Goal: Information Seeking & Learning: Learn about a topic

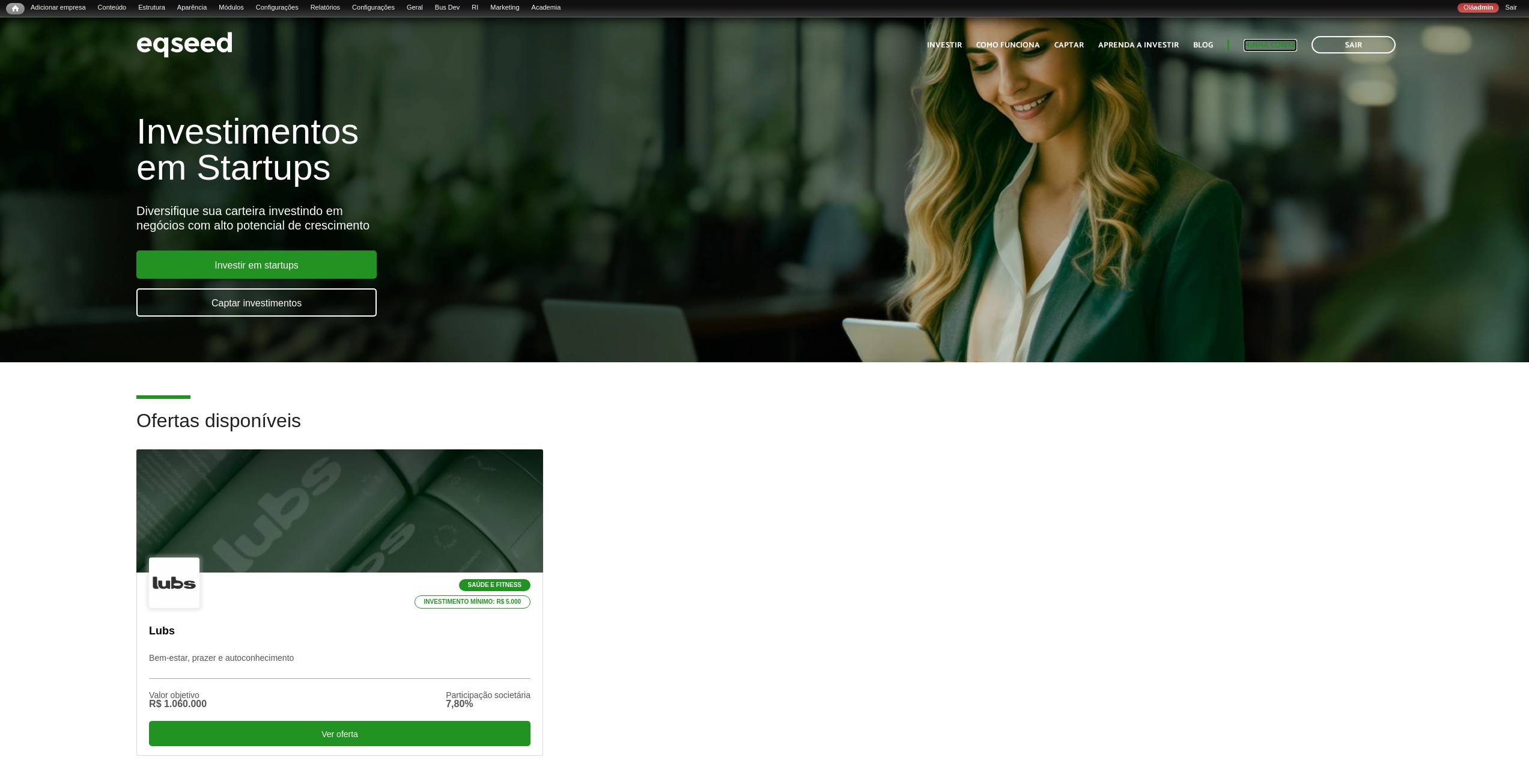
click at [1268, 47] on link "Minha conta" at bounding box center [1271, 45] width 54 height 8
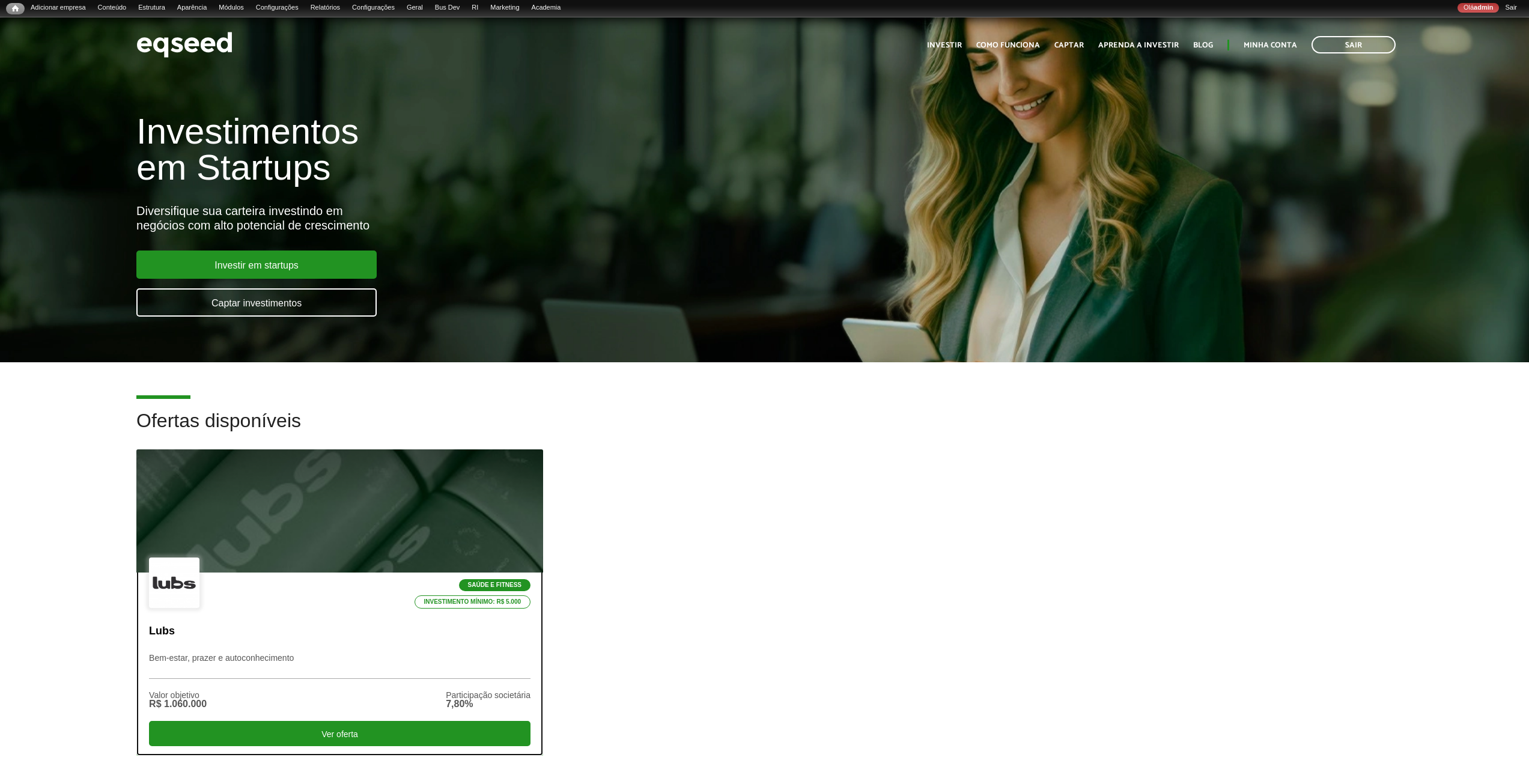
click at [365, 522] on div at bounding box center [339, 511] width 488 height 148
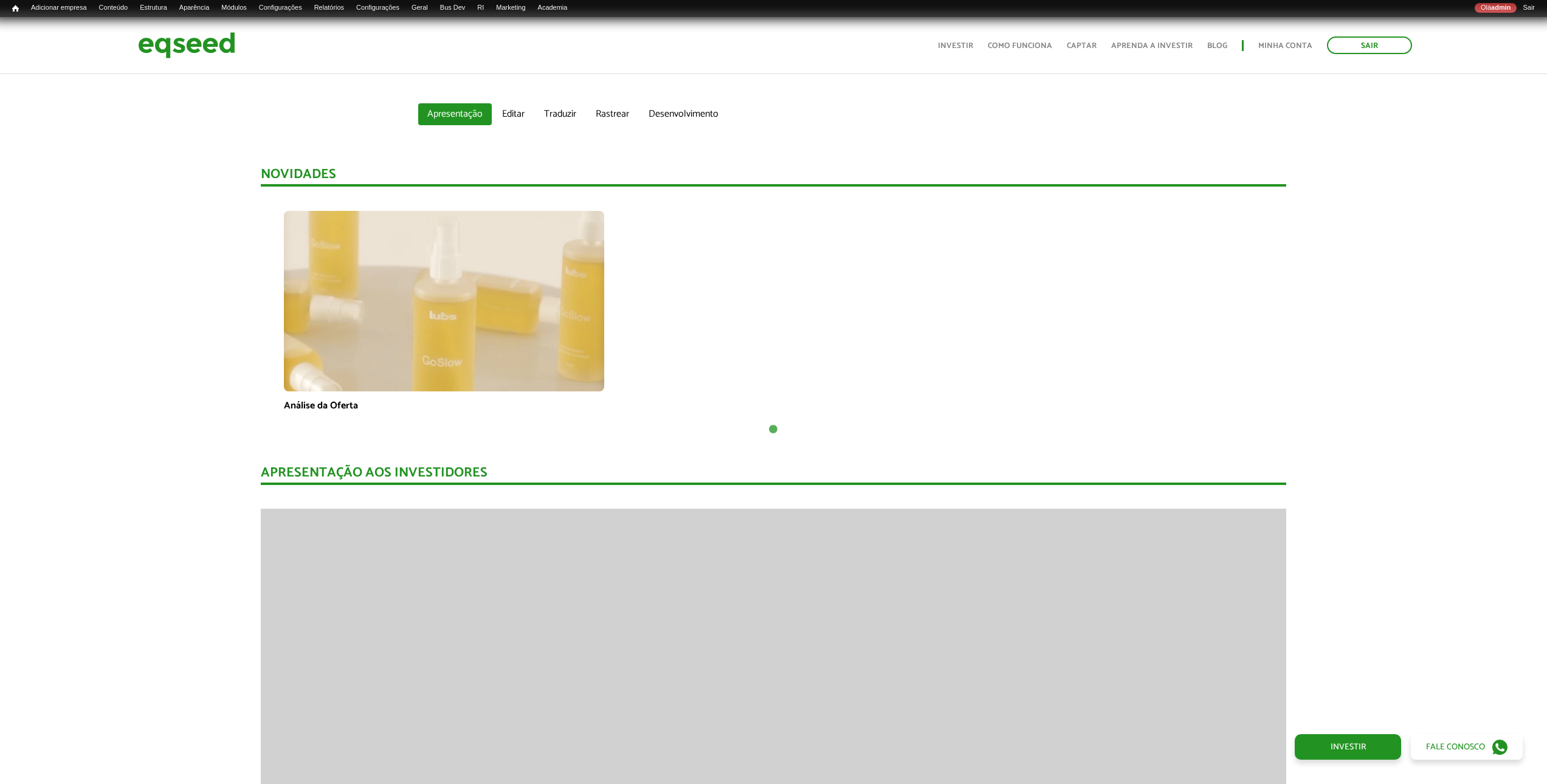
scroll to position [912, 0]
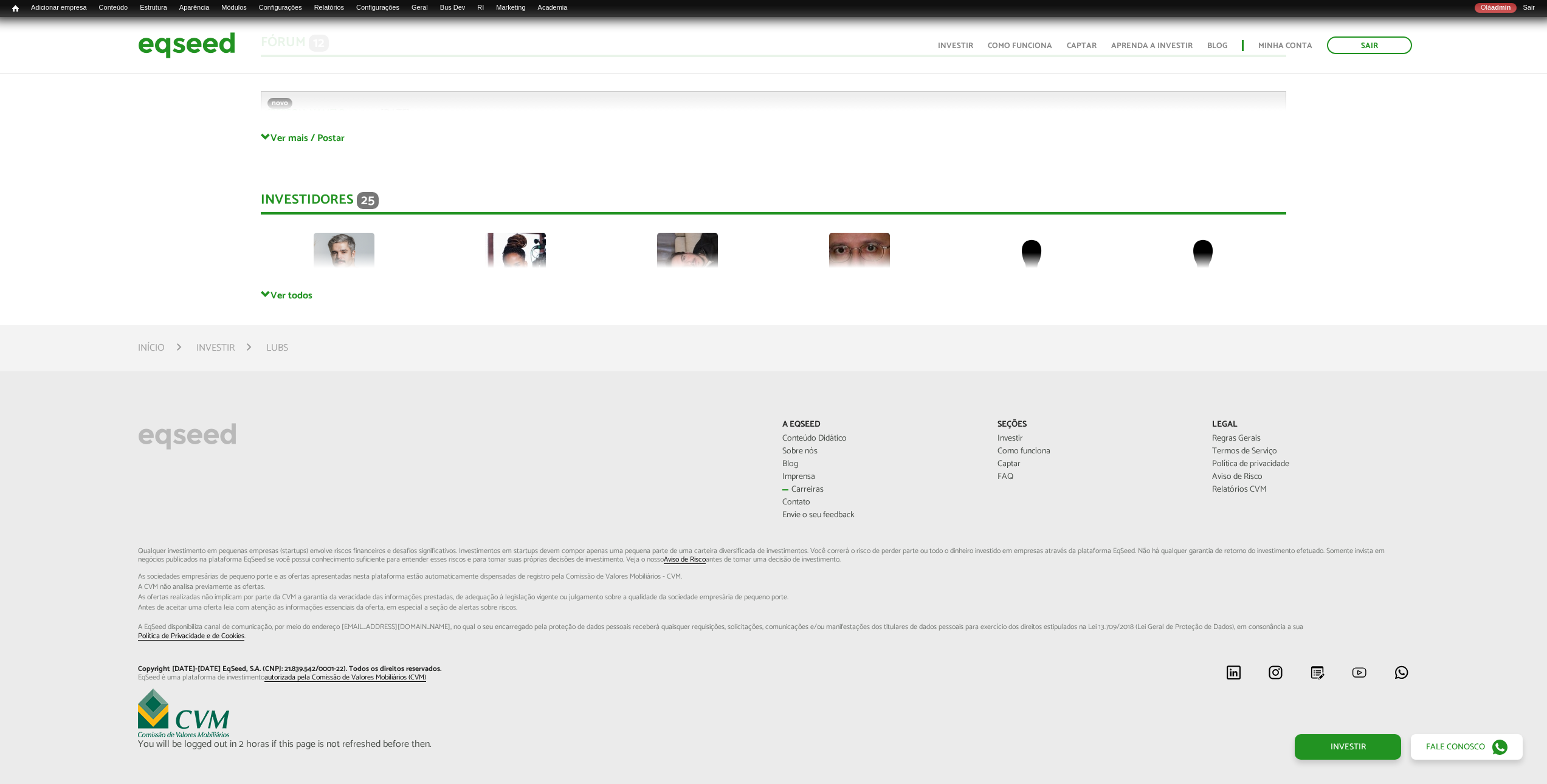
scroll to position [2987, 0]
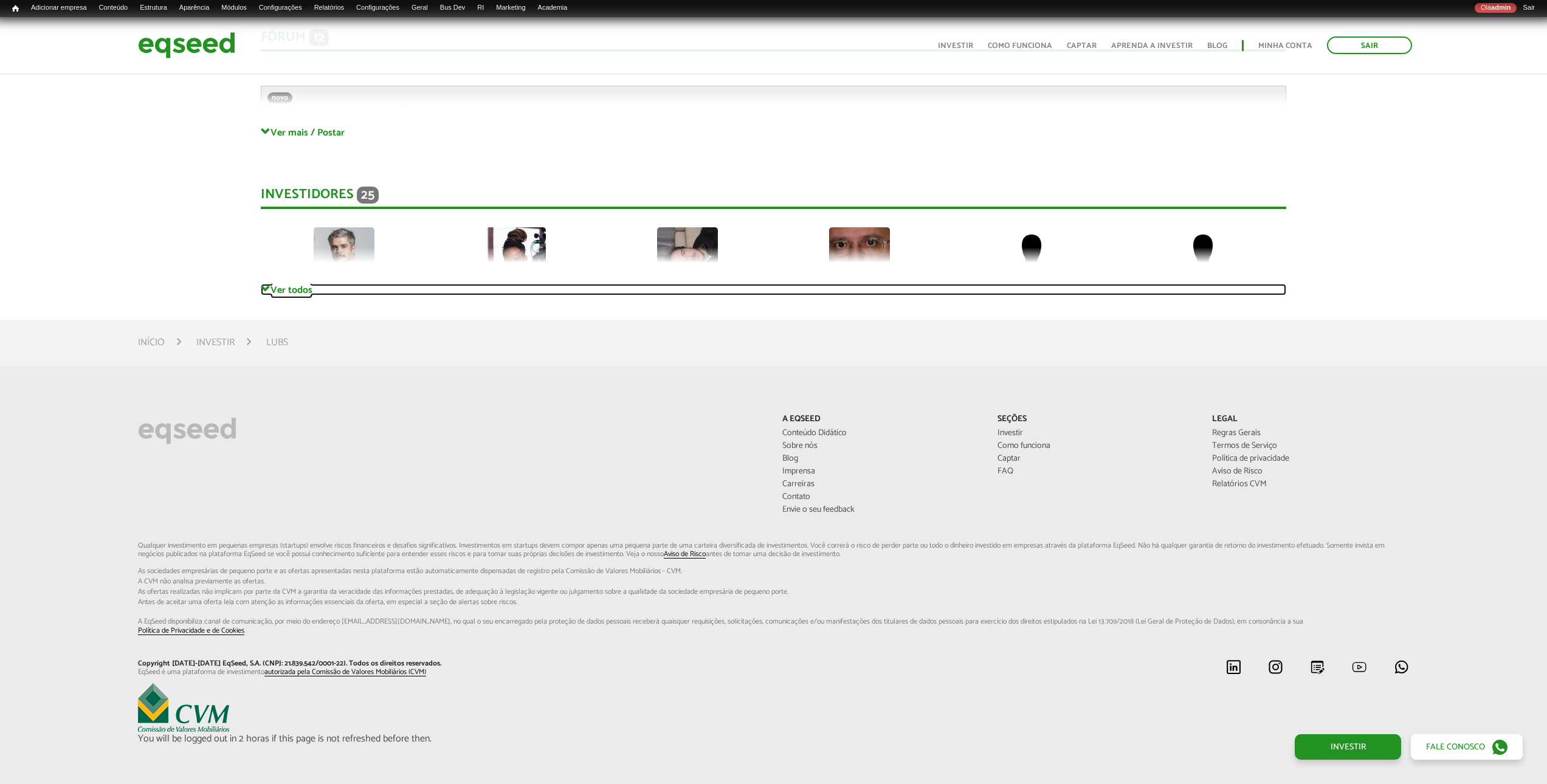
click at [296, 292] on link "Ver todos" at bounding box center [774, 289] width 1026 height 11
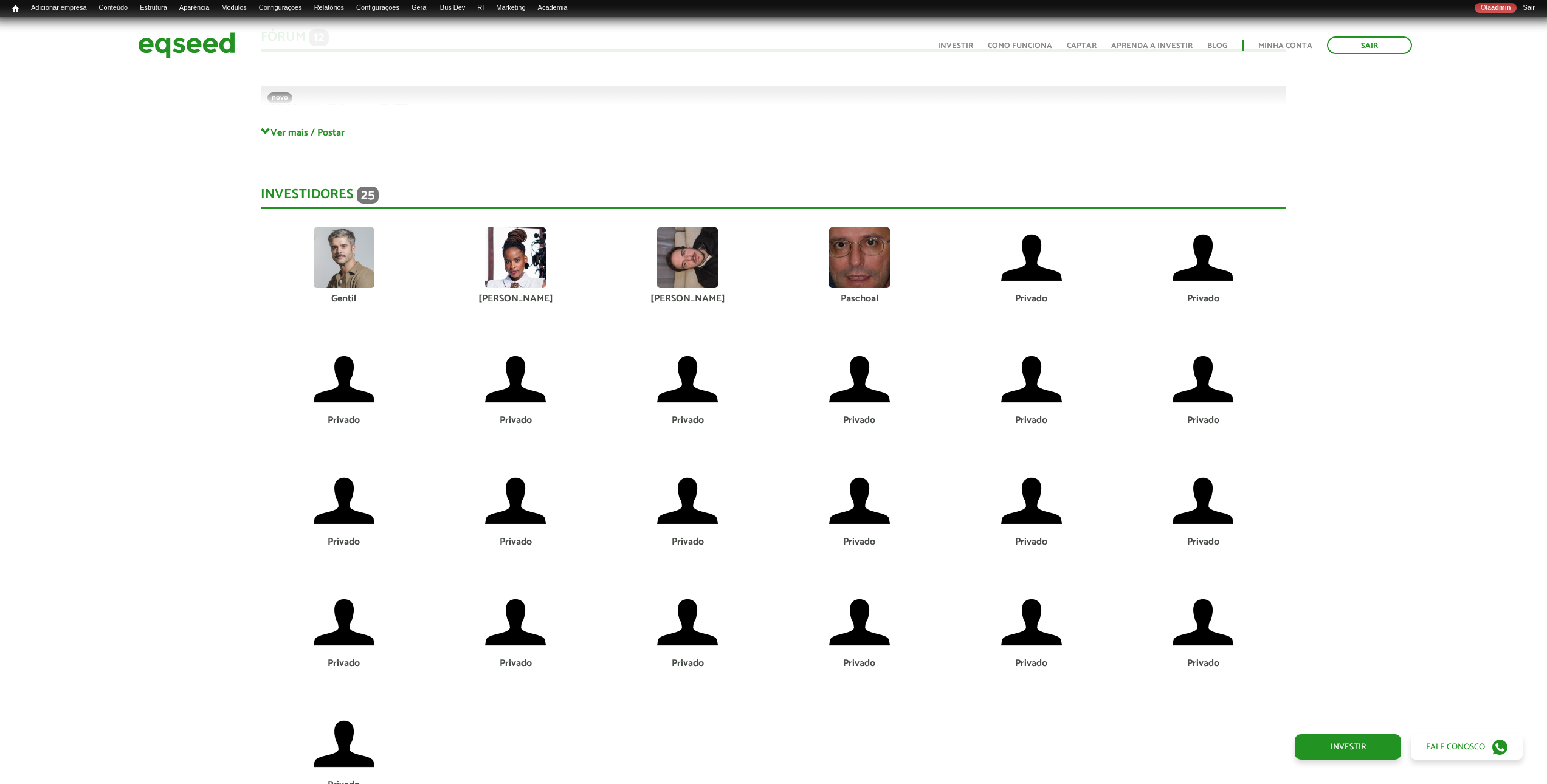
click at [324, 138] on link "Ver mais / Postar" at bounding box center [774, 132] width 1026 height 11
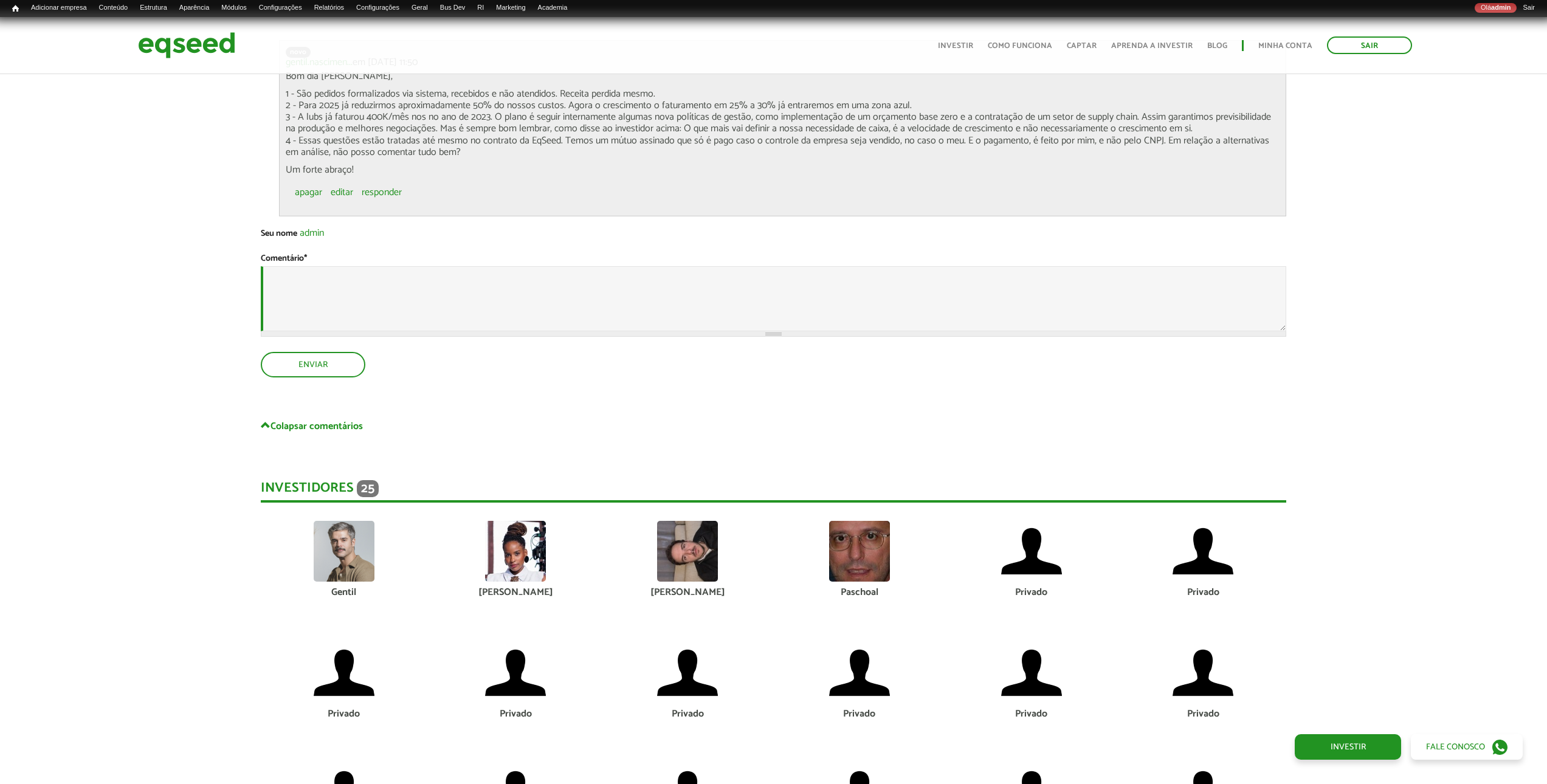
scroll to position [5385, 0]
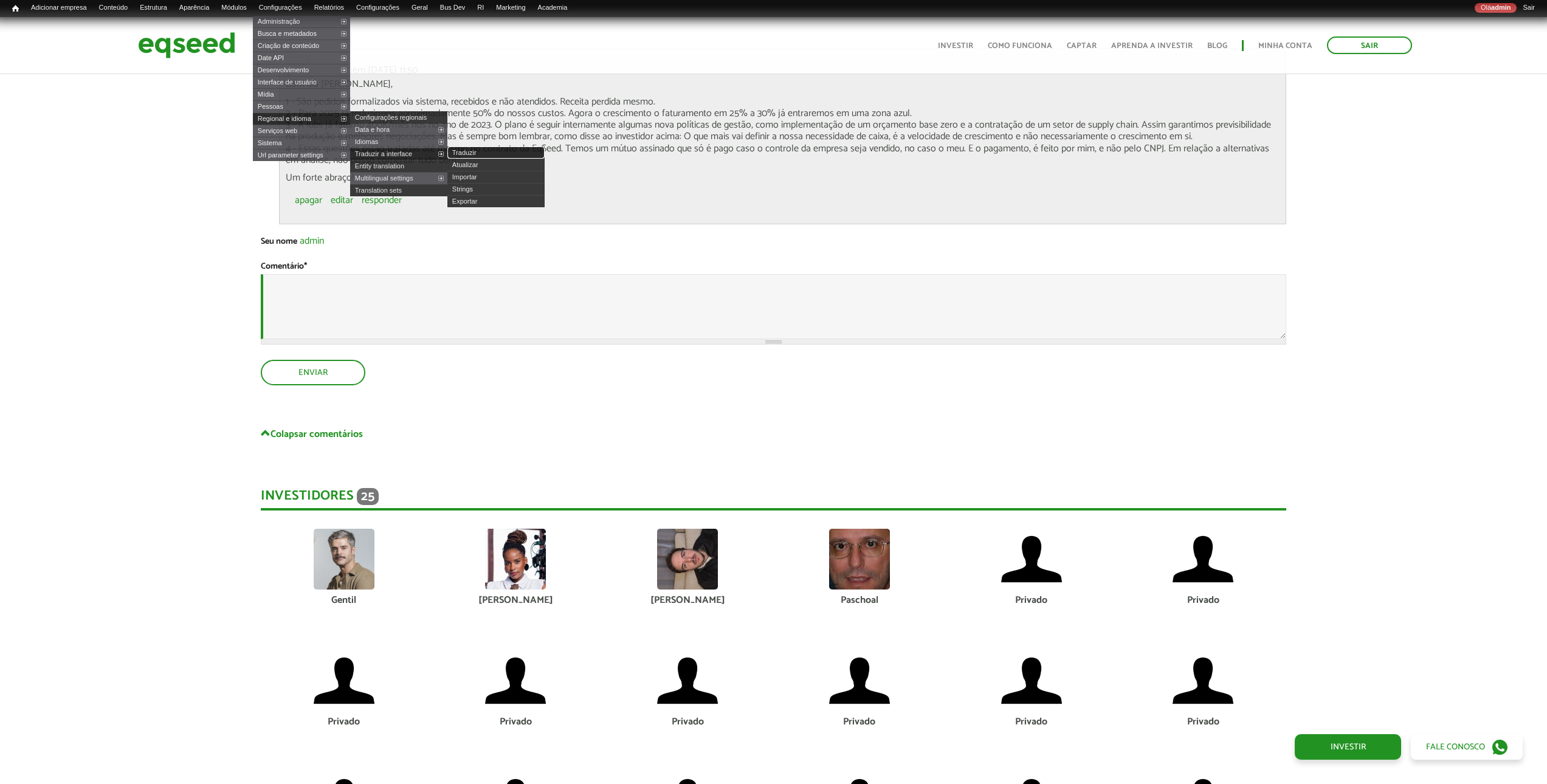
click at [486, 149] on link "Traduzir" at bounding box center [496, 153] width 97 height 12
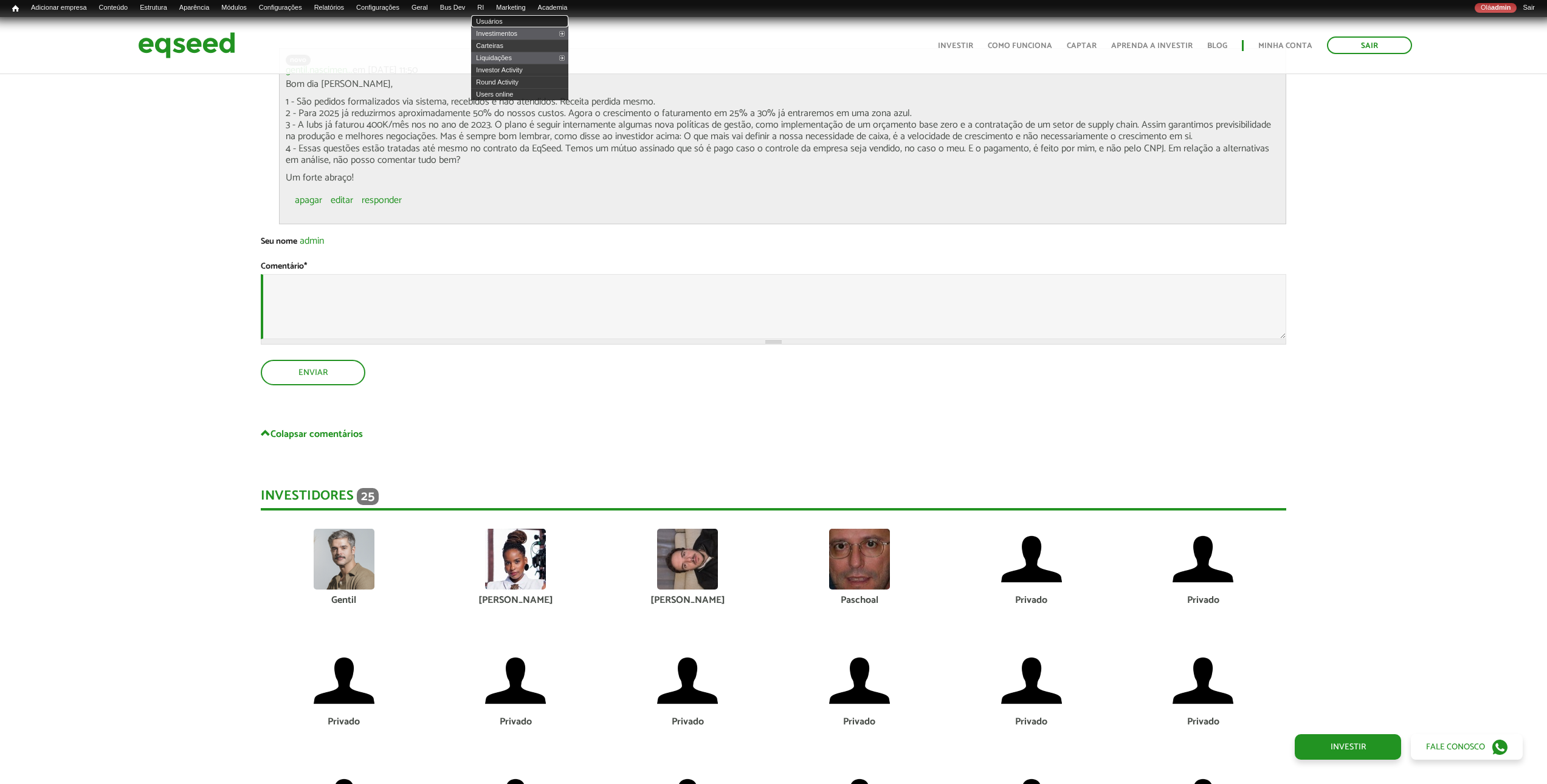
click at [530, 22] on link "Usuários" at bounding box center [520, 21] width 97 height 12
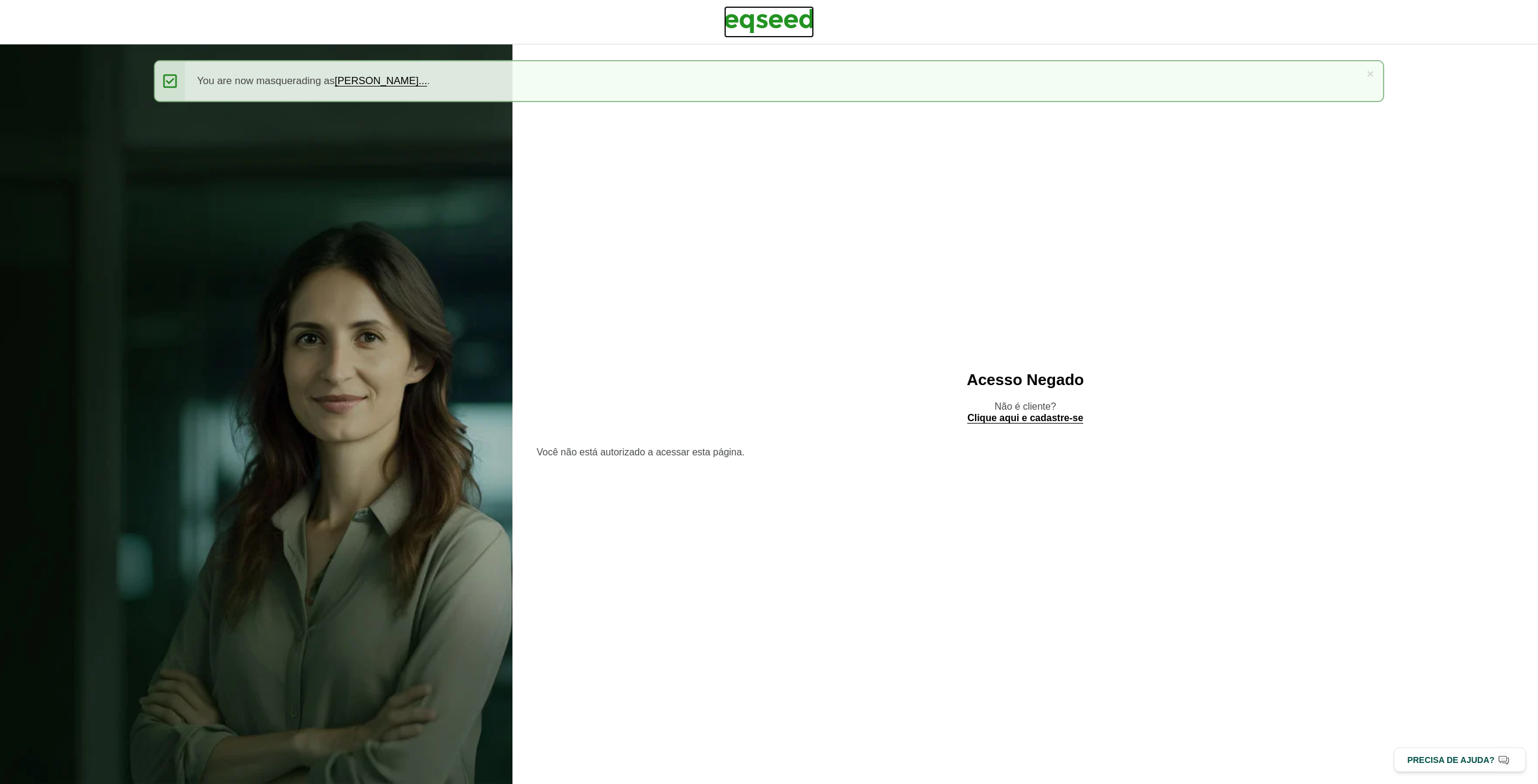
click at [785, 25] on img at bounding box center [769, 21] width 90 height 30
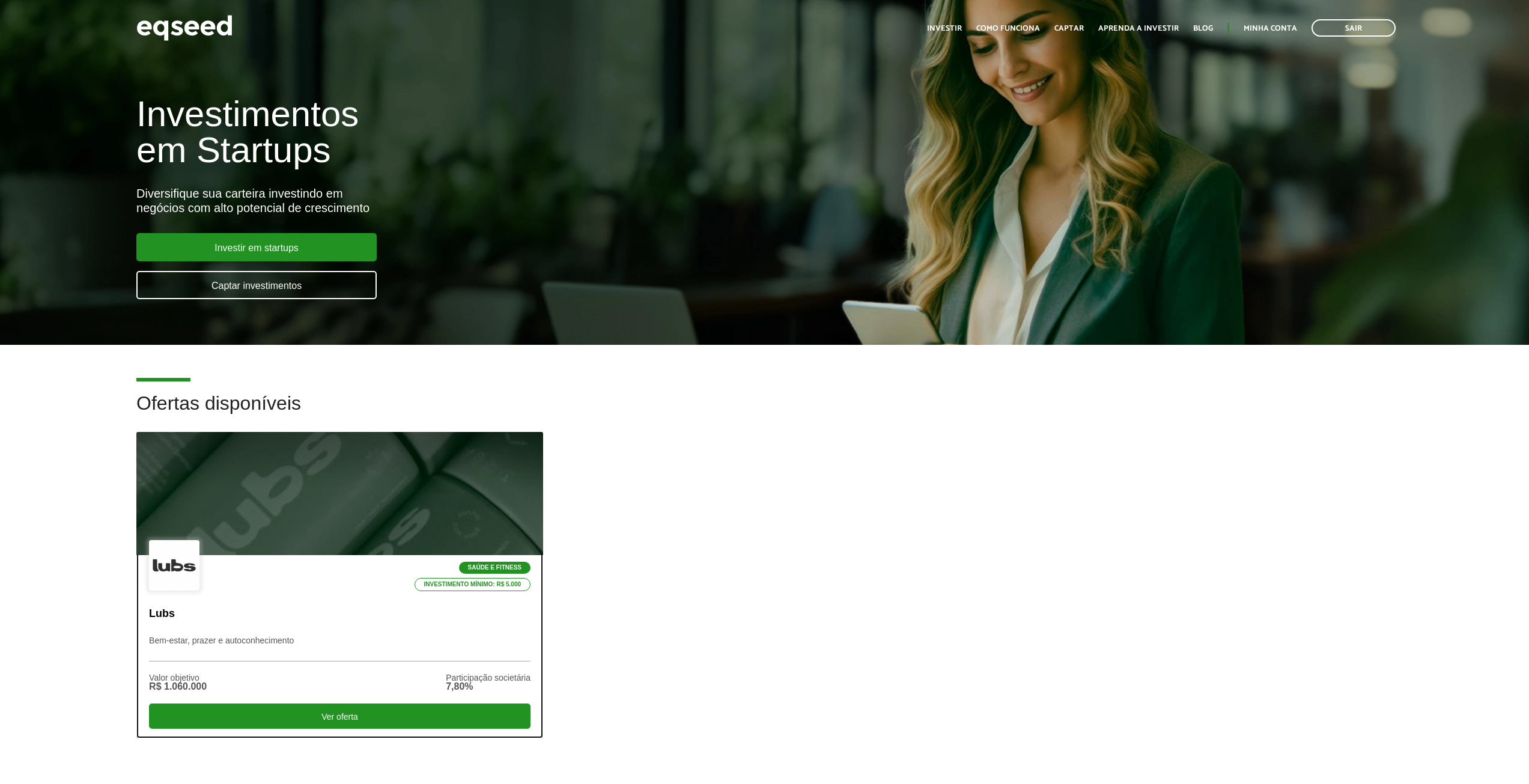
click at [321, 515] on div at bounding box center [339, 493] width 488 height 148
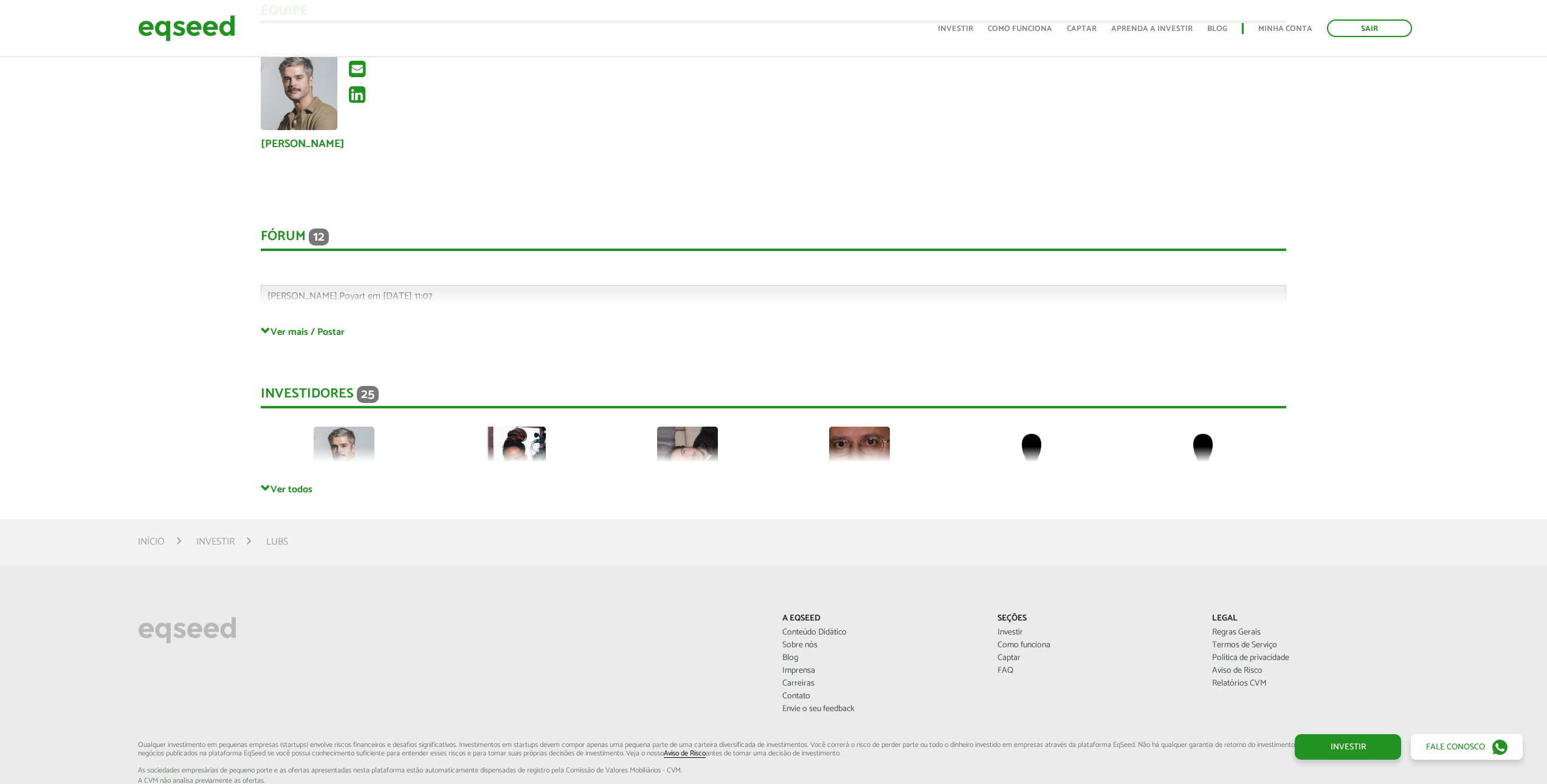
scroll to position [2742, 0]
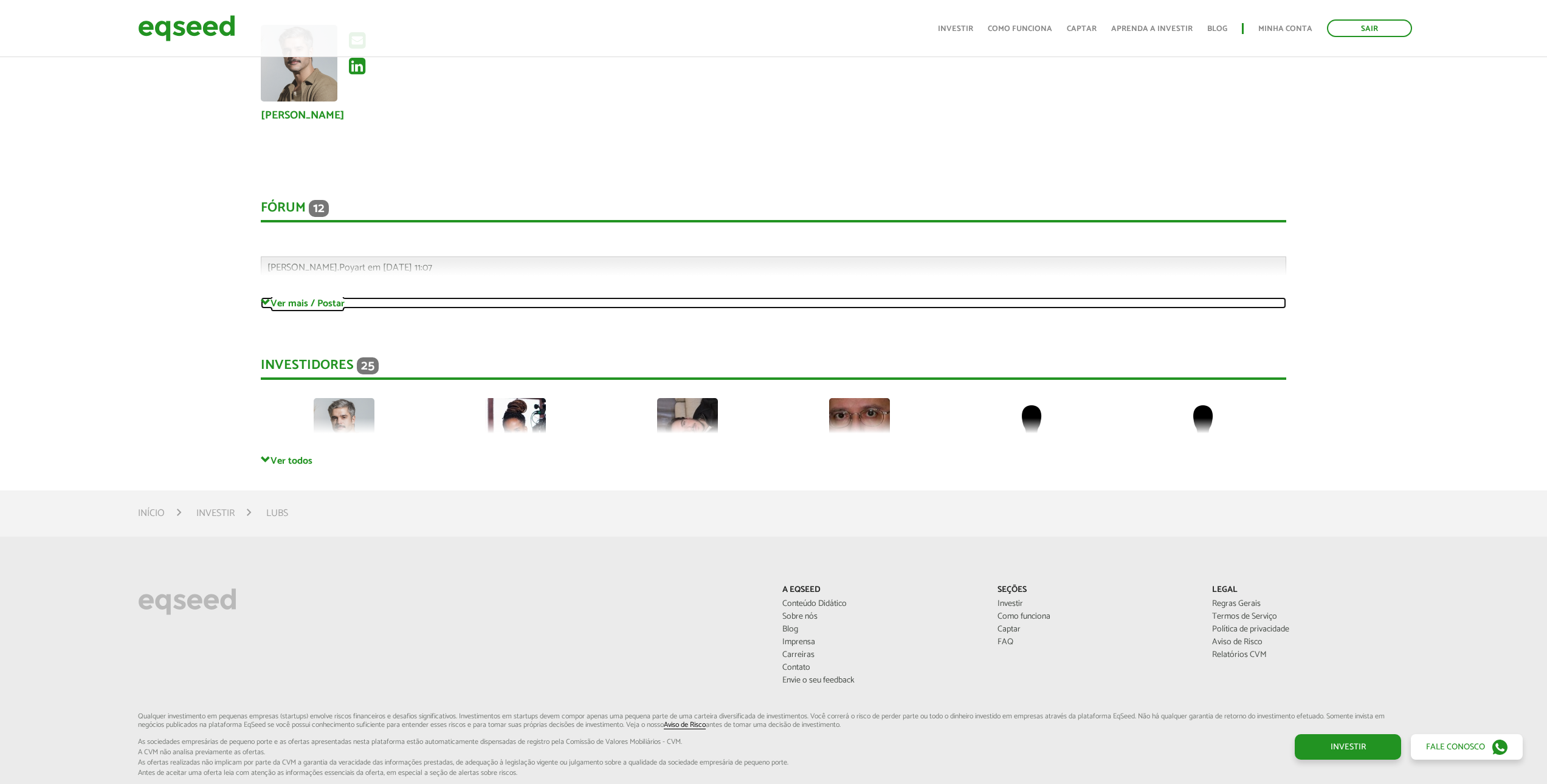
click at [323, 307] on link "Ver mais / Postar" at bounding box center [774, 303] width 1026 height 11
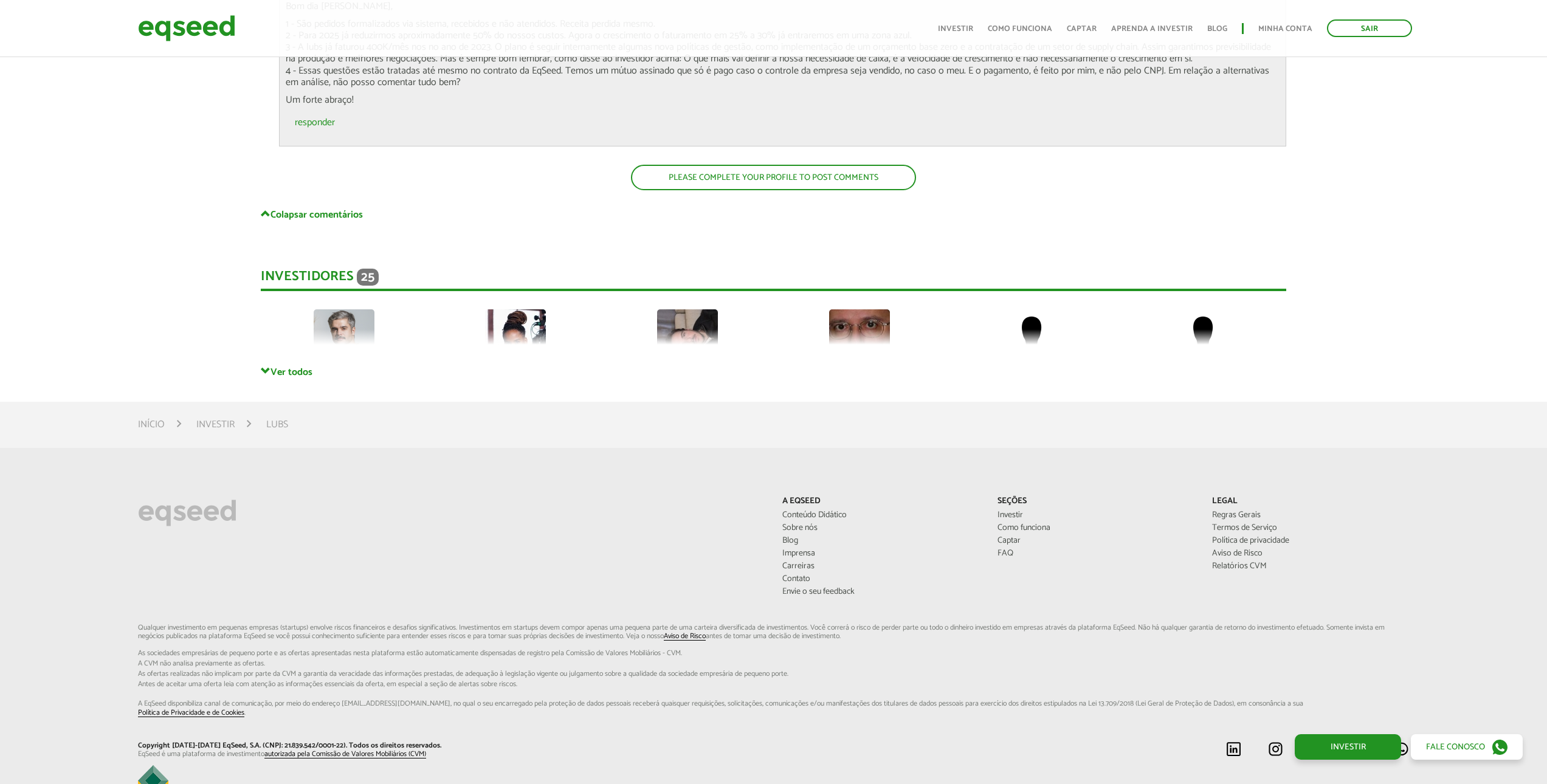
scroll to position [5148, 0]
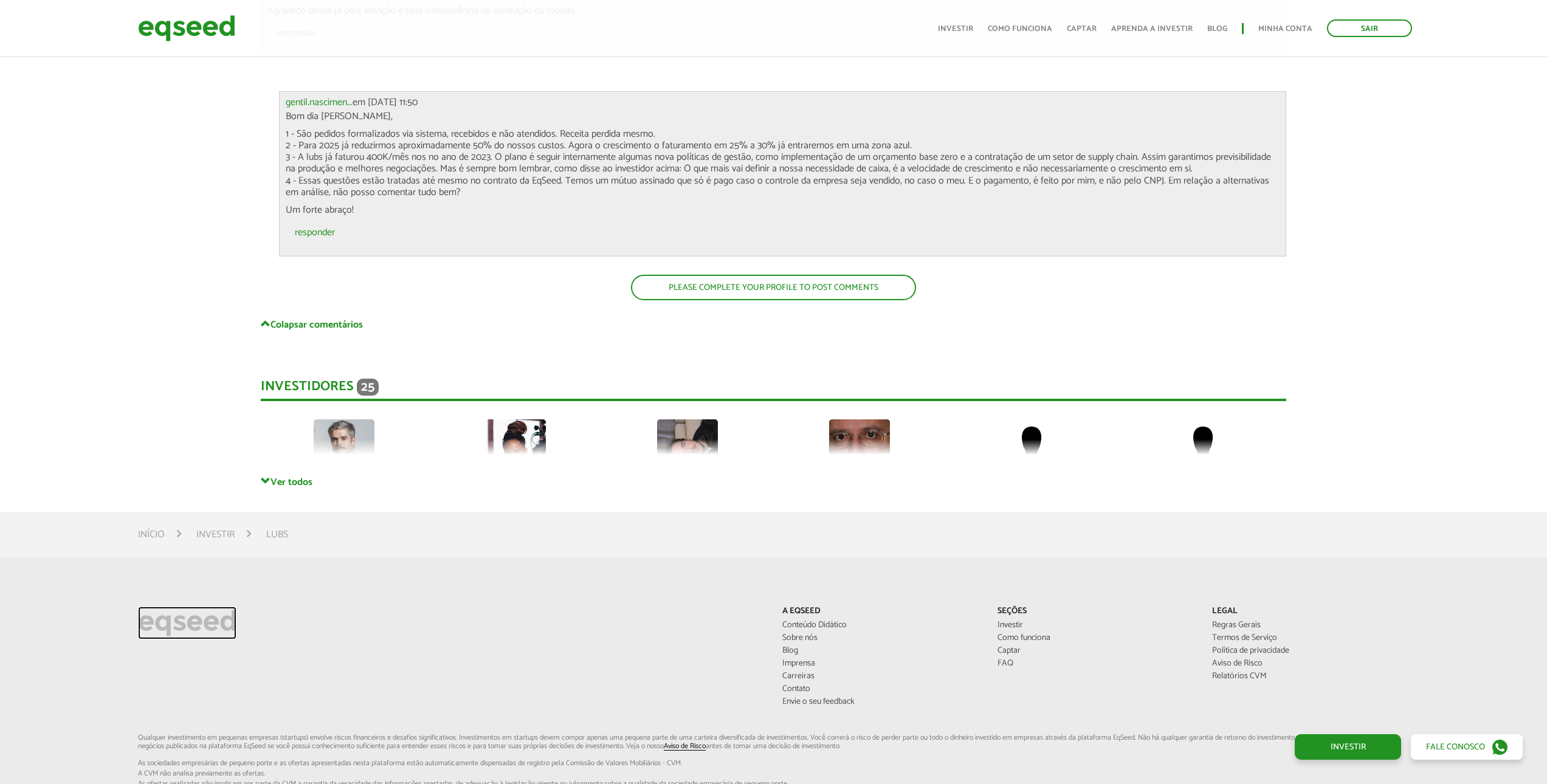
click at [189, 627] on img at bounding box center [187, 622] width 98 height 33
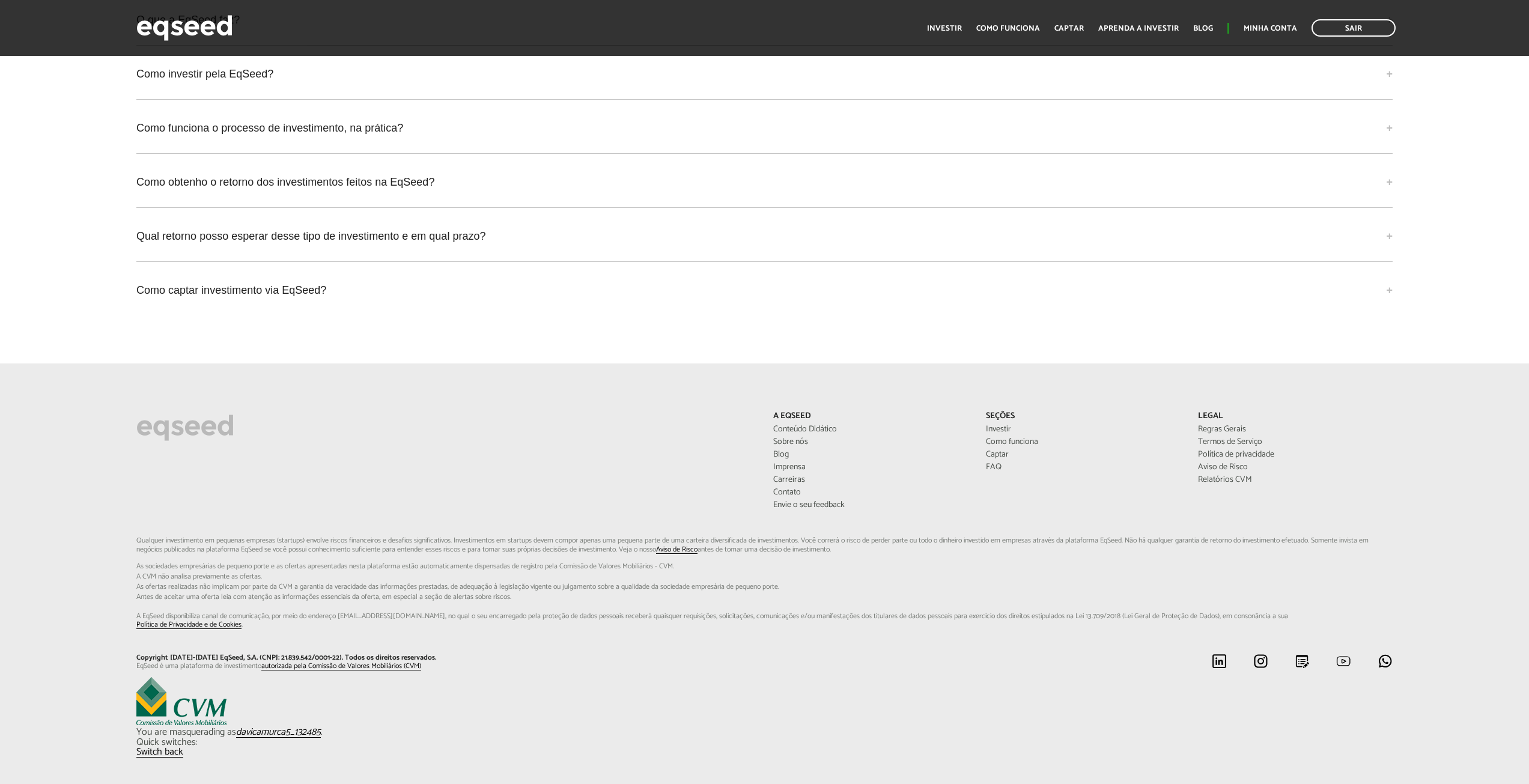
click at [170, 738] on div "Quick switches: Switch back" at bounding box center [764, 748] width 1256 height 20
click at [164, 748] on link "Switch back" at bounding box center [160, 752] width 47 height 10
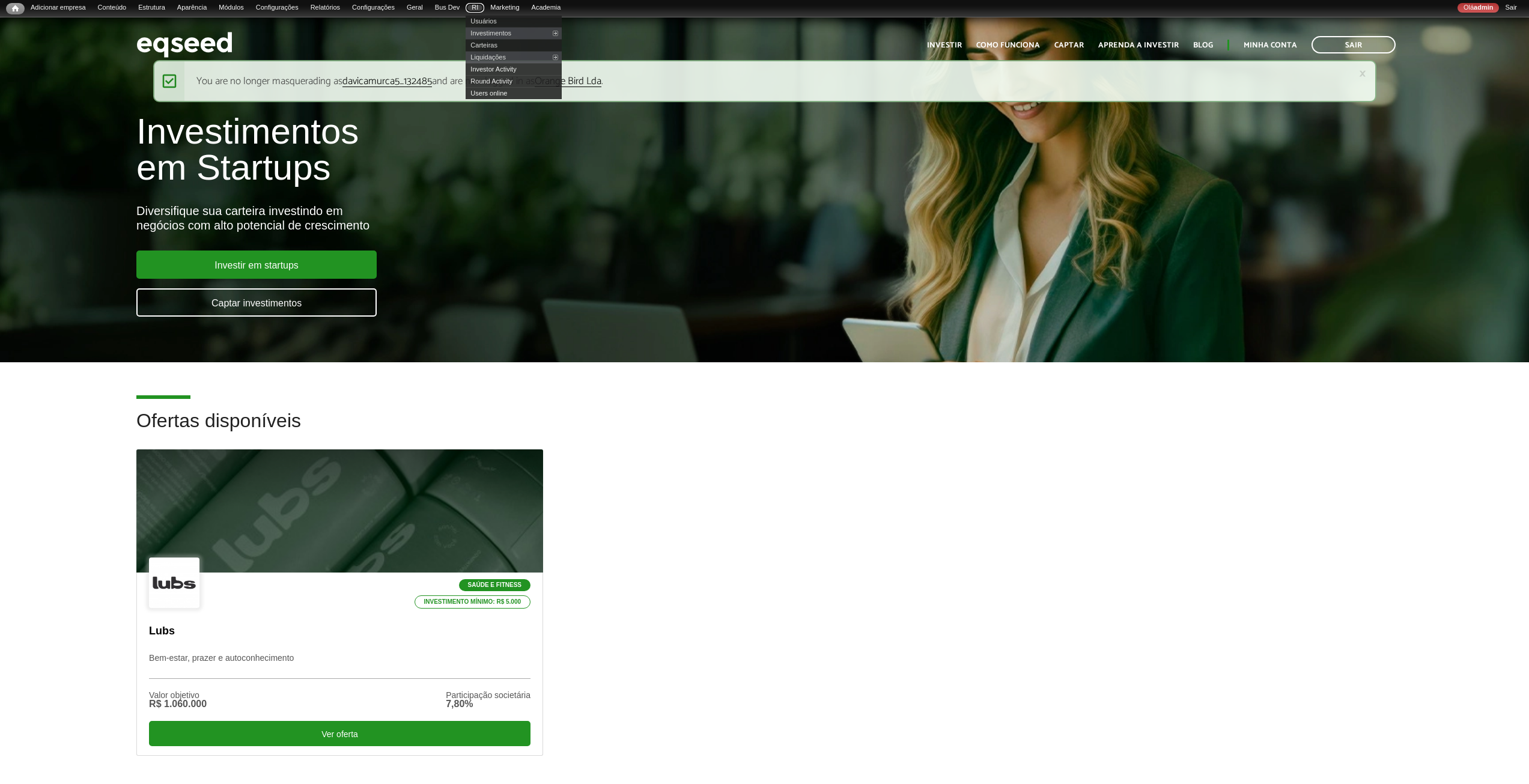
click at [484, 10] on link "RI" at bounding box center [475, 8] width 19 height 10
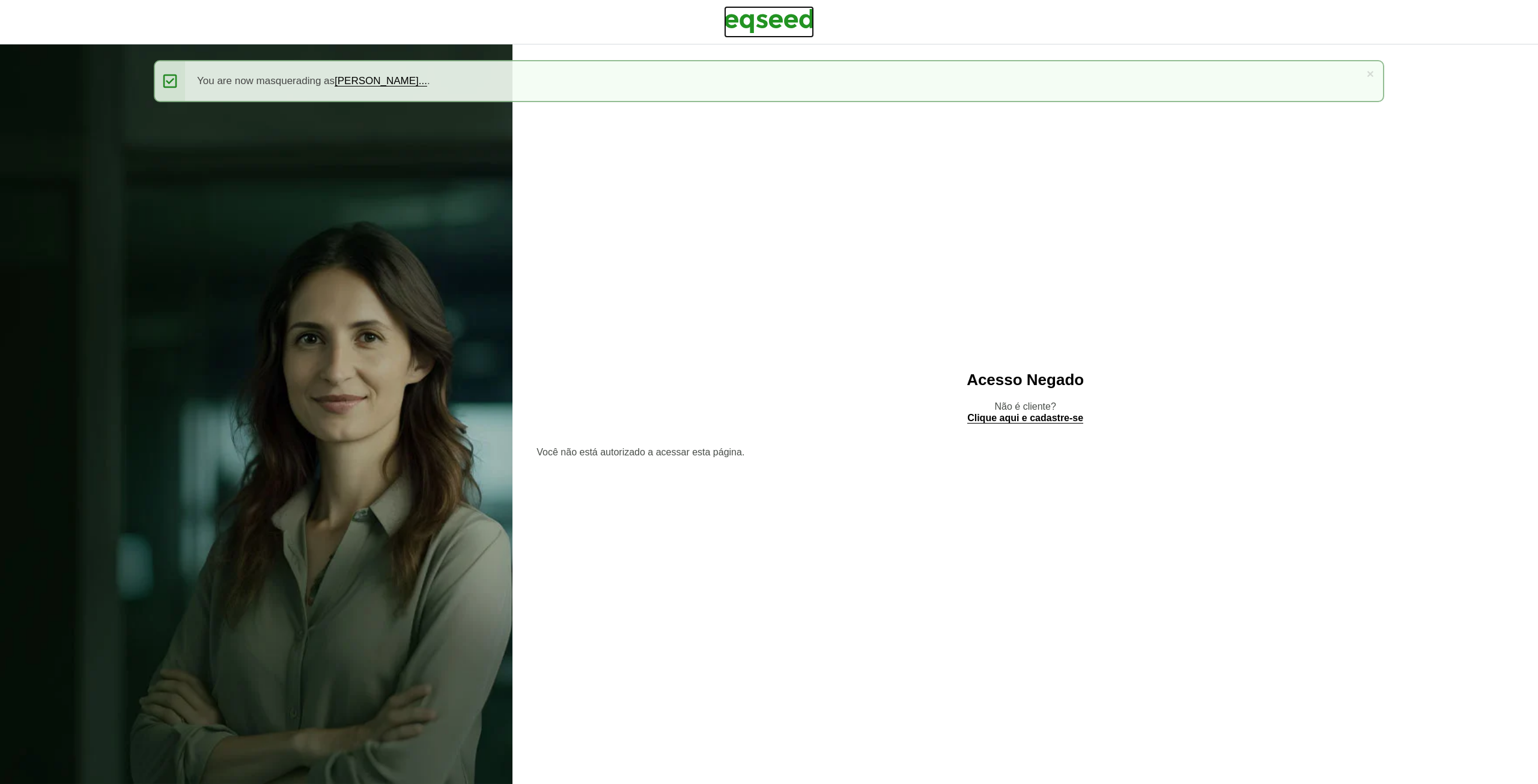
click at [771, 22] on img at bounding box center [769, 21] width 90 height 30
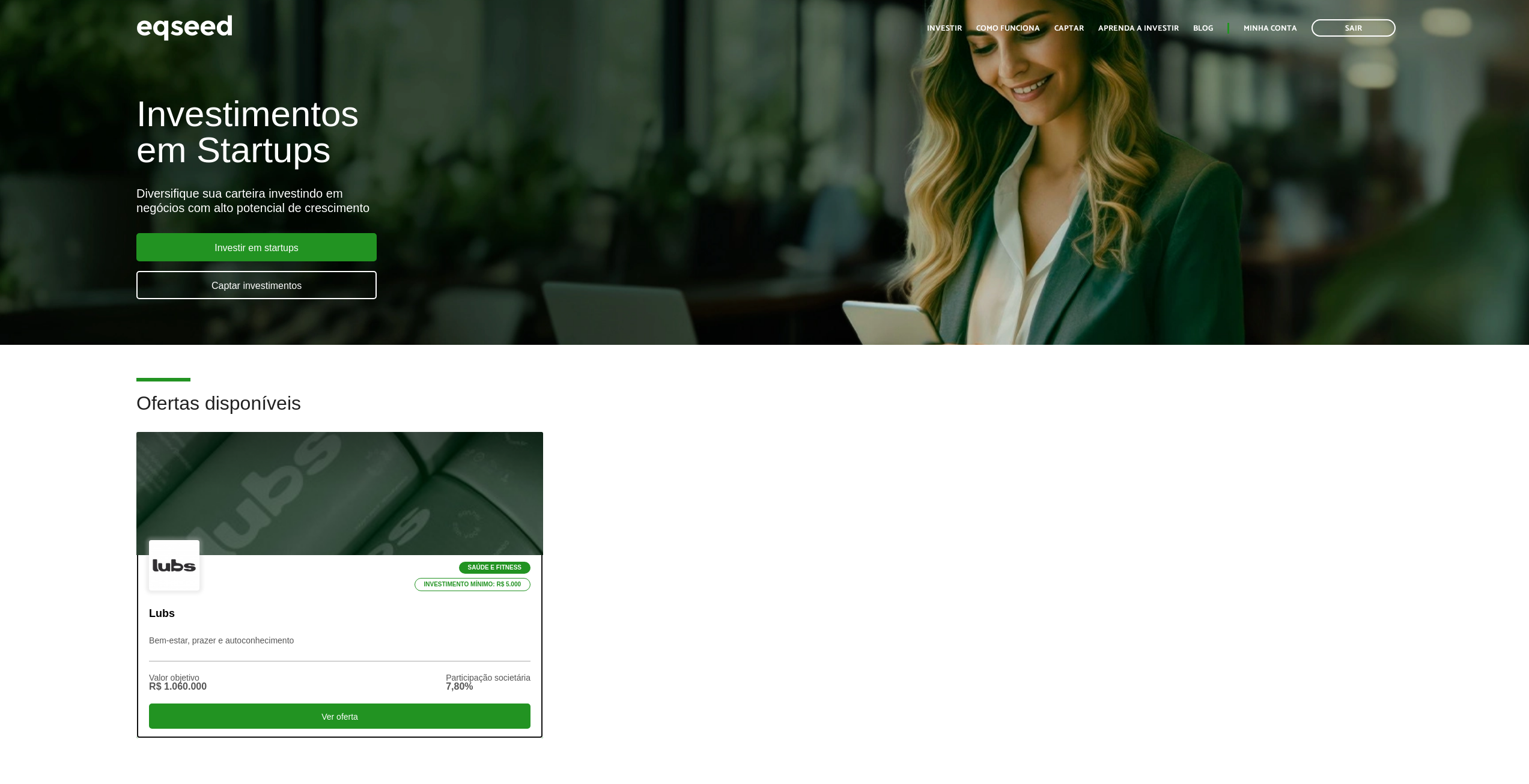
click at [304, 469] on div at bounding box center [339, 493] width 488 height 148
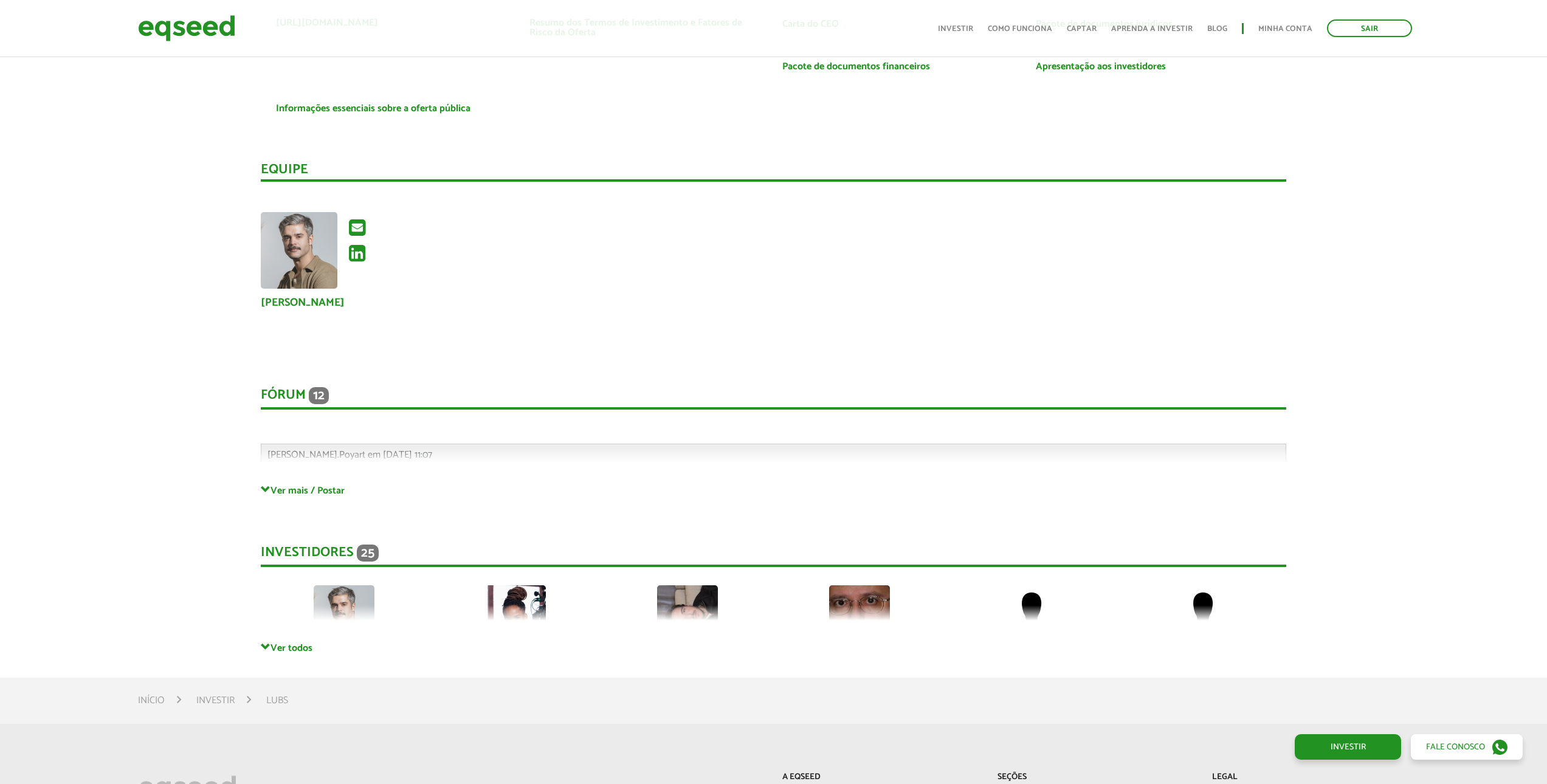
scroll to position [2891, 0]
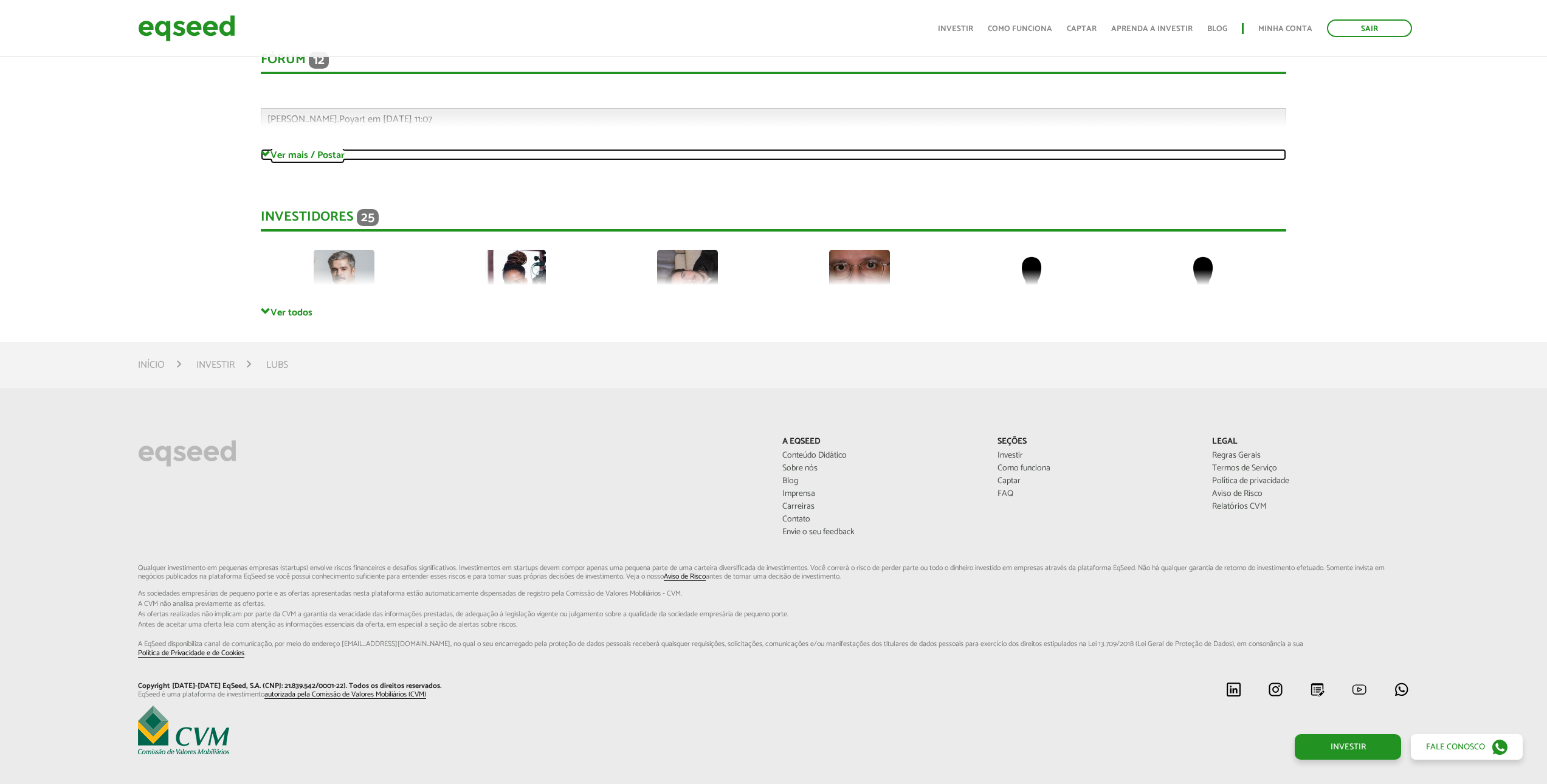
click at [310, 160] on link "Ver mais / Postar" at bounding box center [774, 154] width 1026 height 11
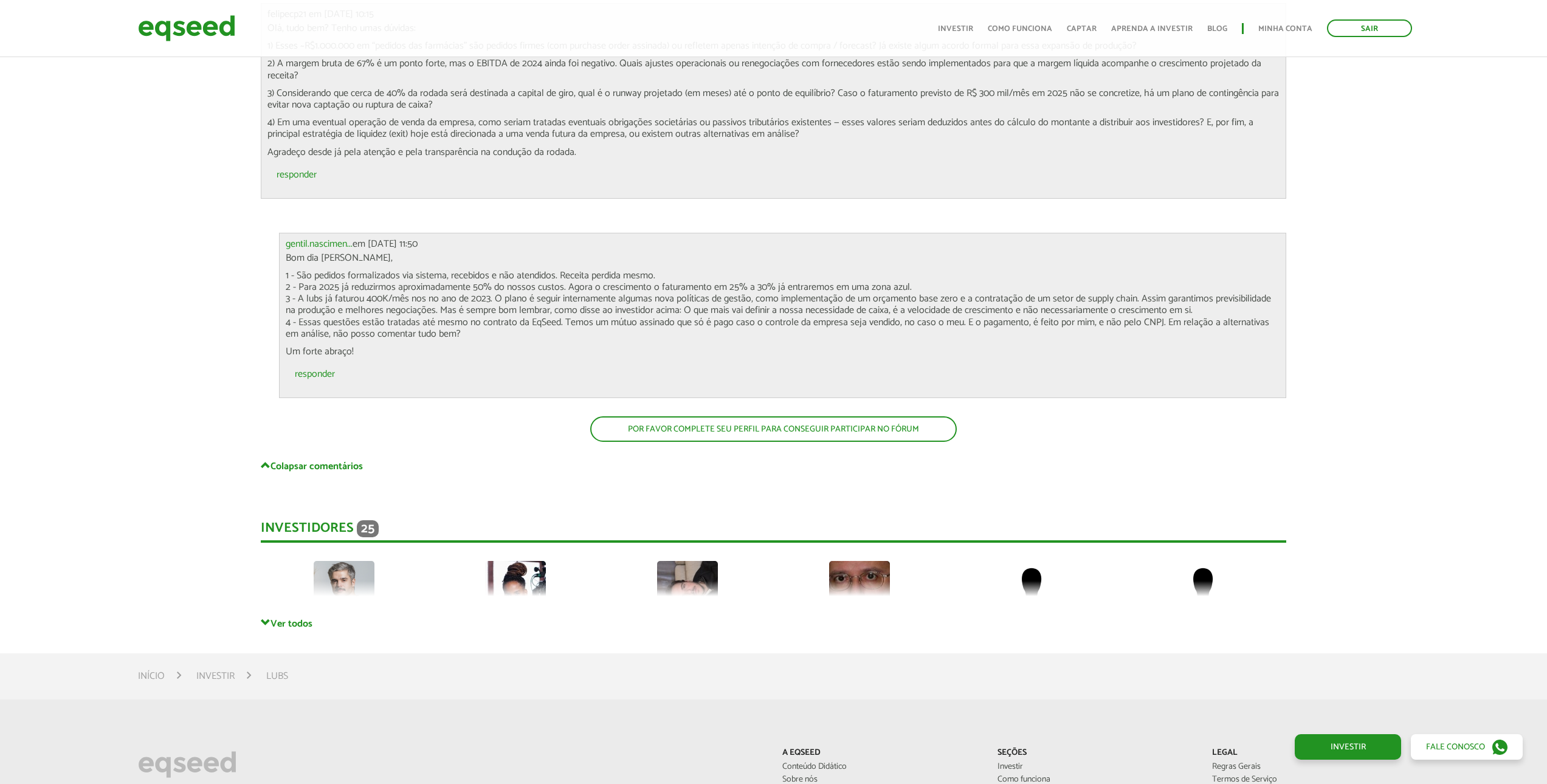
scroll to position [4978, 0]
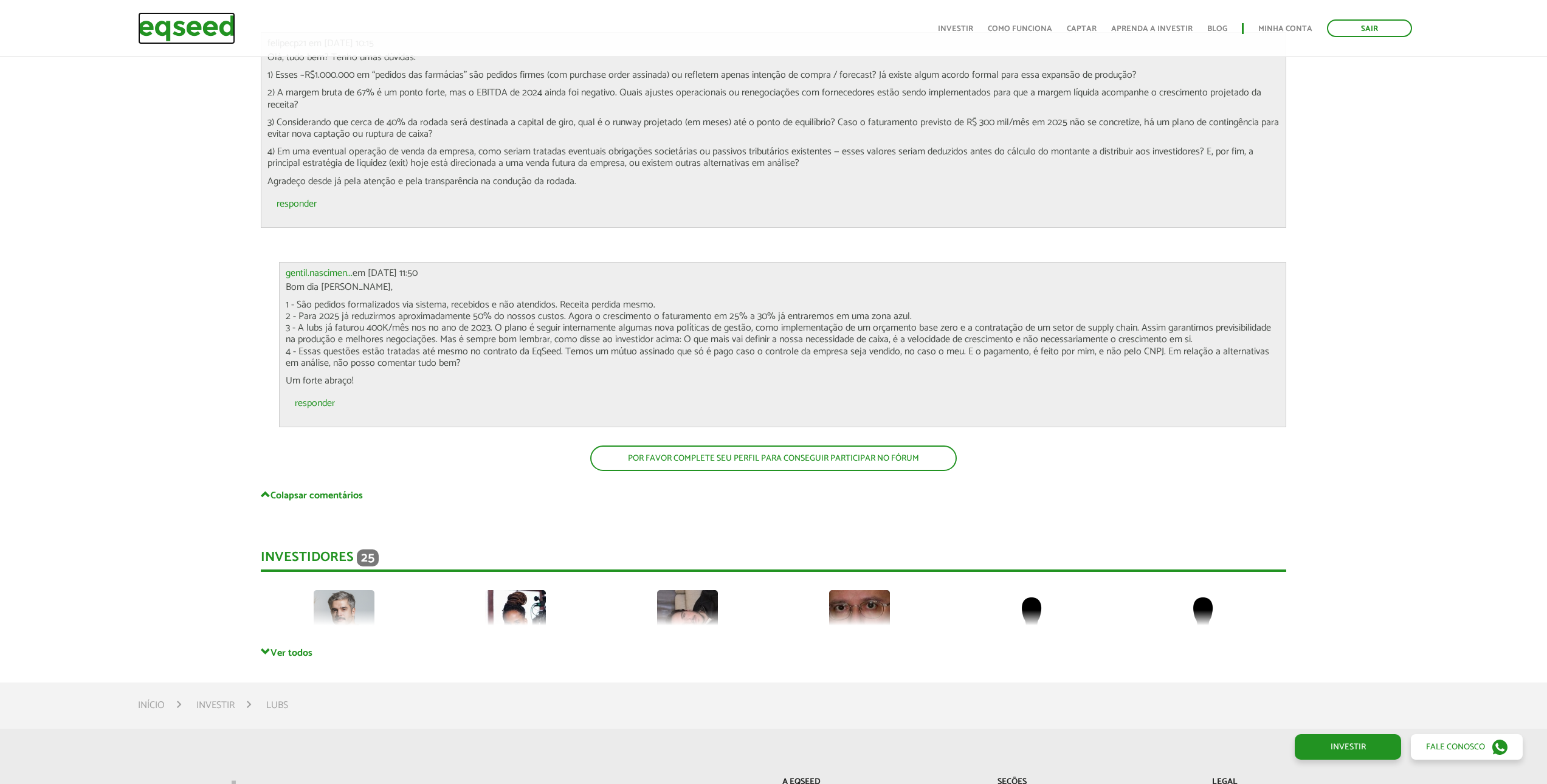
click at [189, 34] on img at bounding box center [186, 28] width 97 height 32
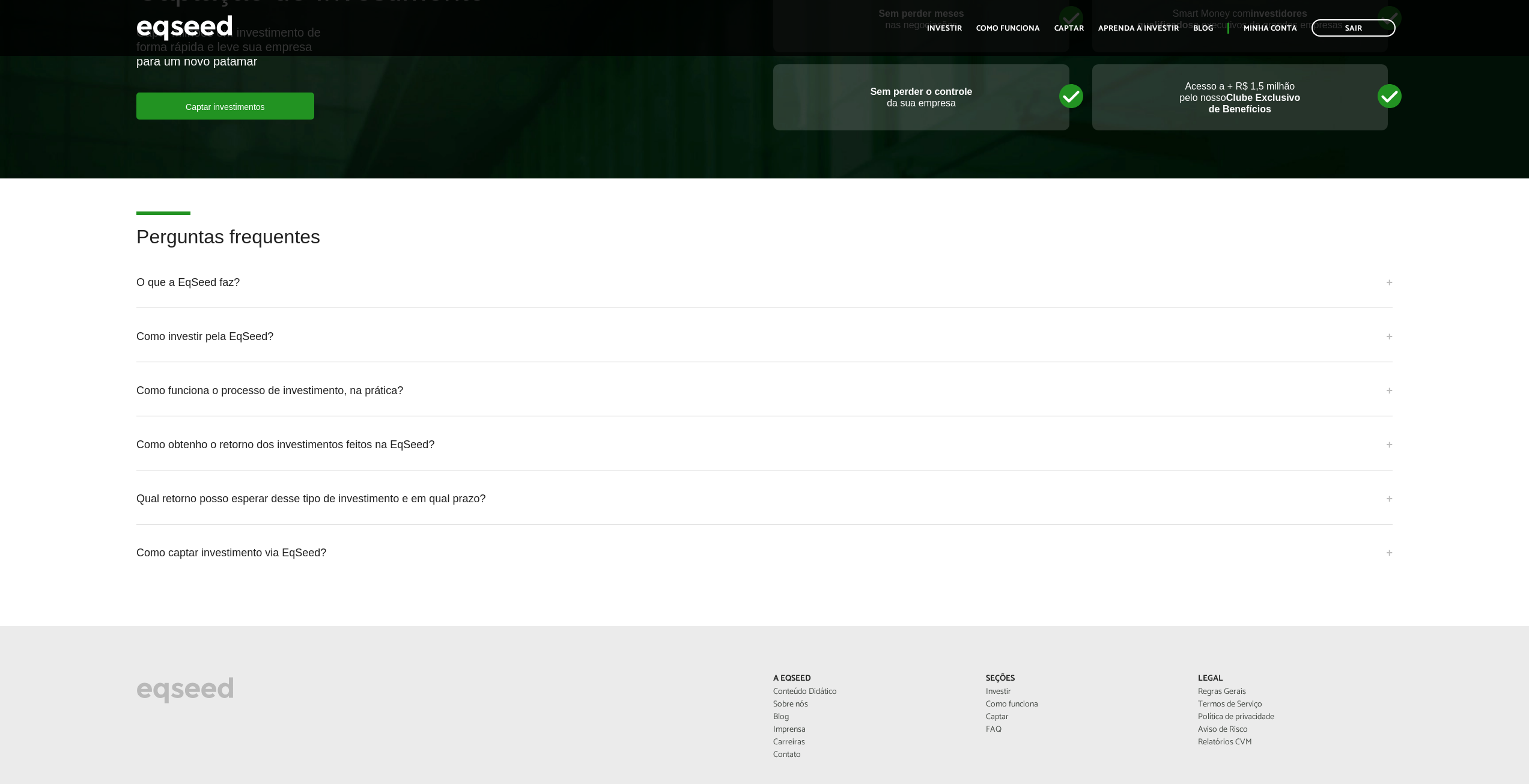
scroll to position [2941, 0]
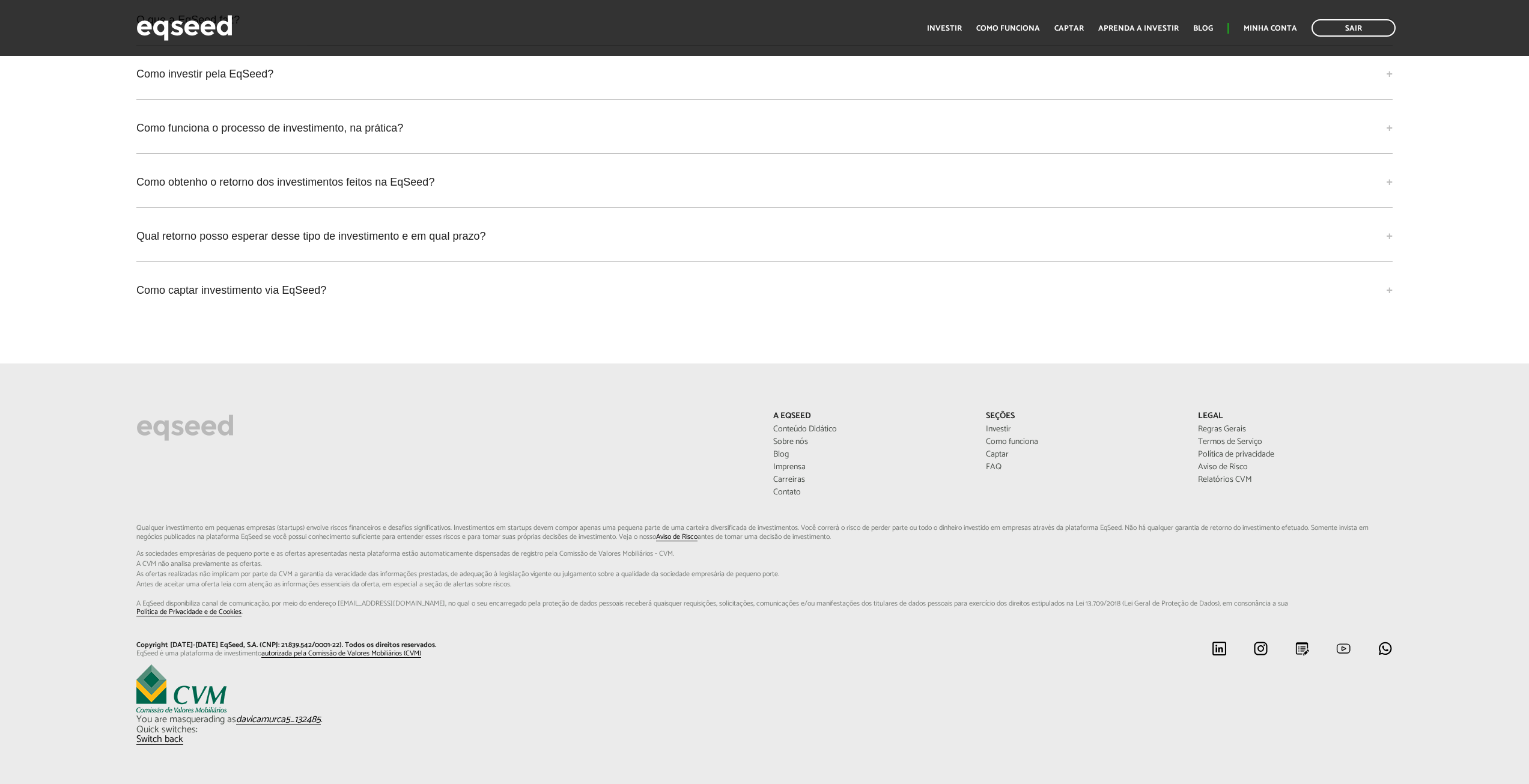
click at [174, 734] on div "Quick switches: Switch back" at bounding box center [764, 735] width 1256 height 20
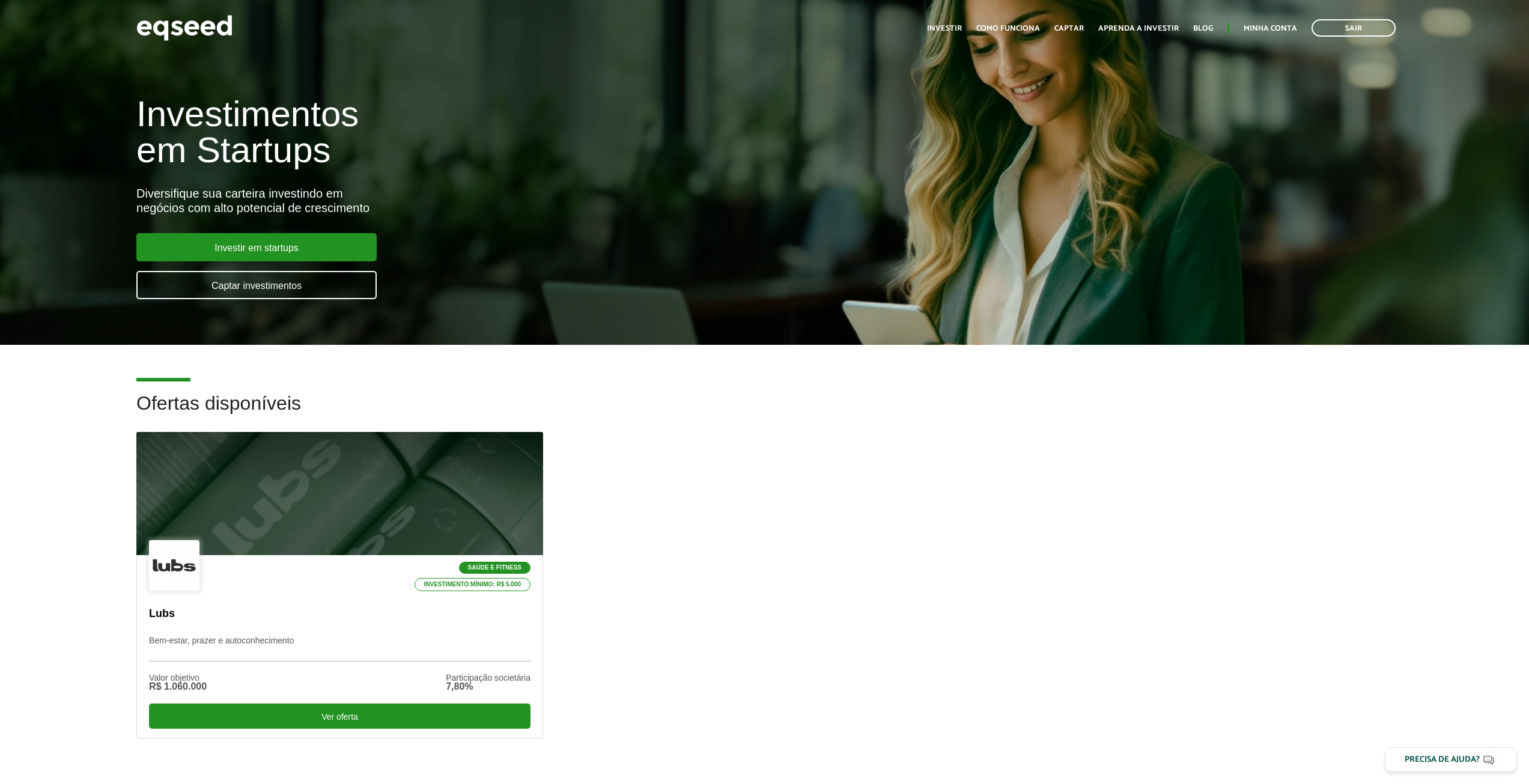
scroll to position [3266, 0]
